Goal: Navigation & Orientation: Find specific page/section

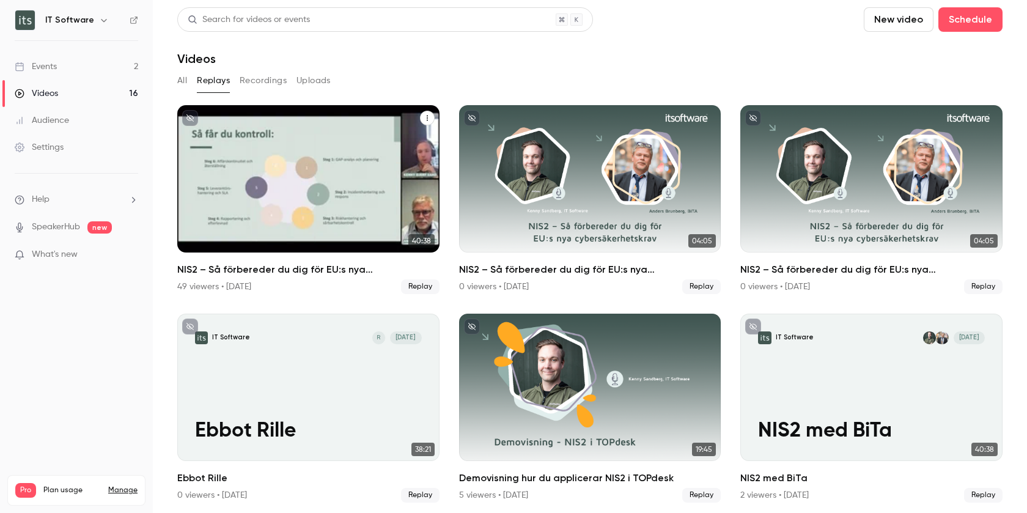
click at [335, 237] on div "NIS2 – Så förbereder du dig för EU:s nya cybersäkerhetskrav" at bounding box center [308, 178] width 262 height 147
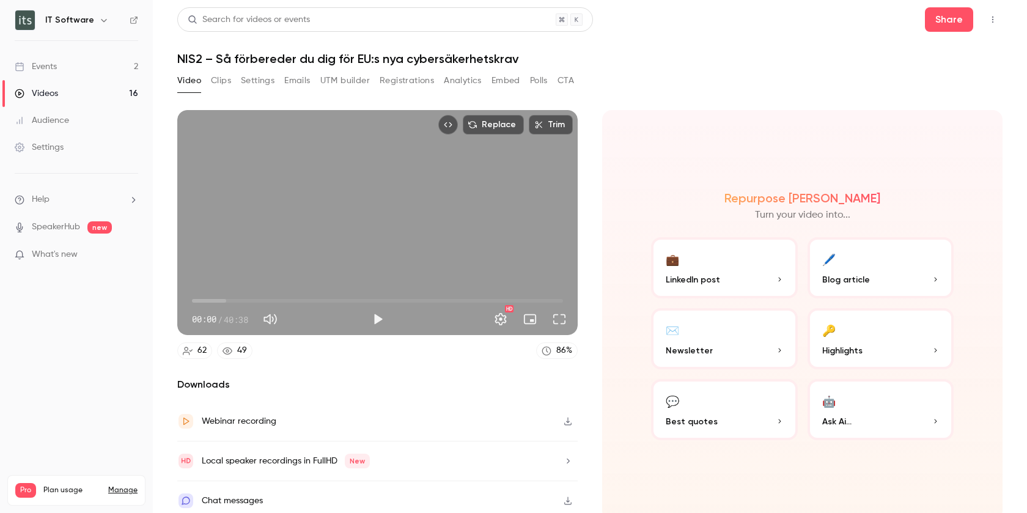
click at [249, 80] on button "Settings" at bounding box center [258, 81] width 34 height 20
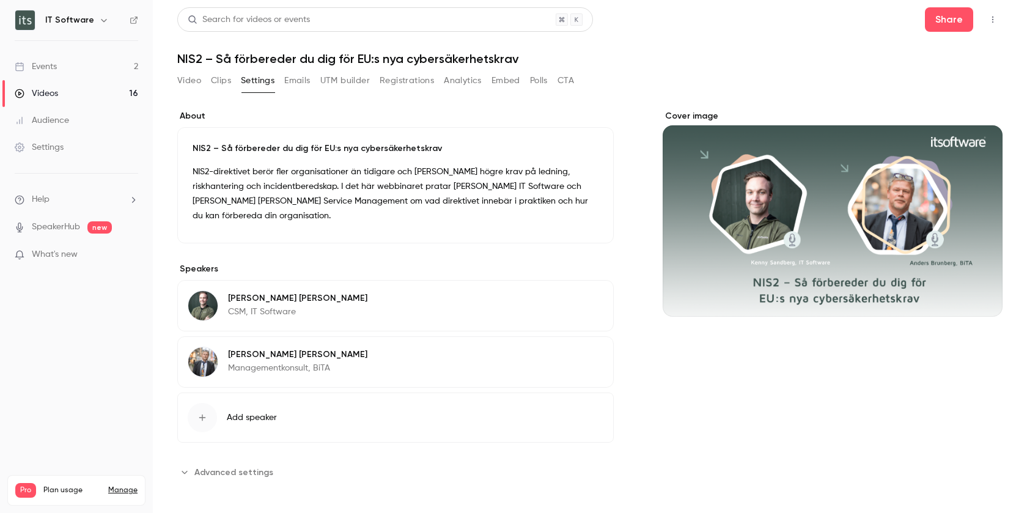
click at [306, 185] on p "NIS2-direktivet berör fler organisationer än tidigare och [PERSON_NAME] högre k…" at bounding box center [396, 193] width 406 height 59
